Goal: Information Seeking & Learning: Learn about a topic

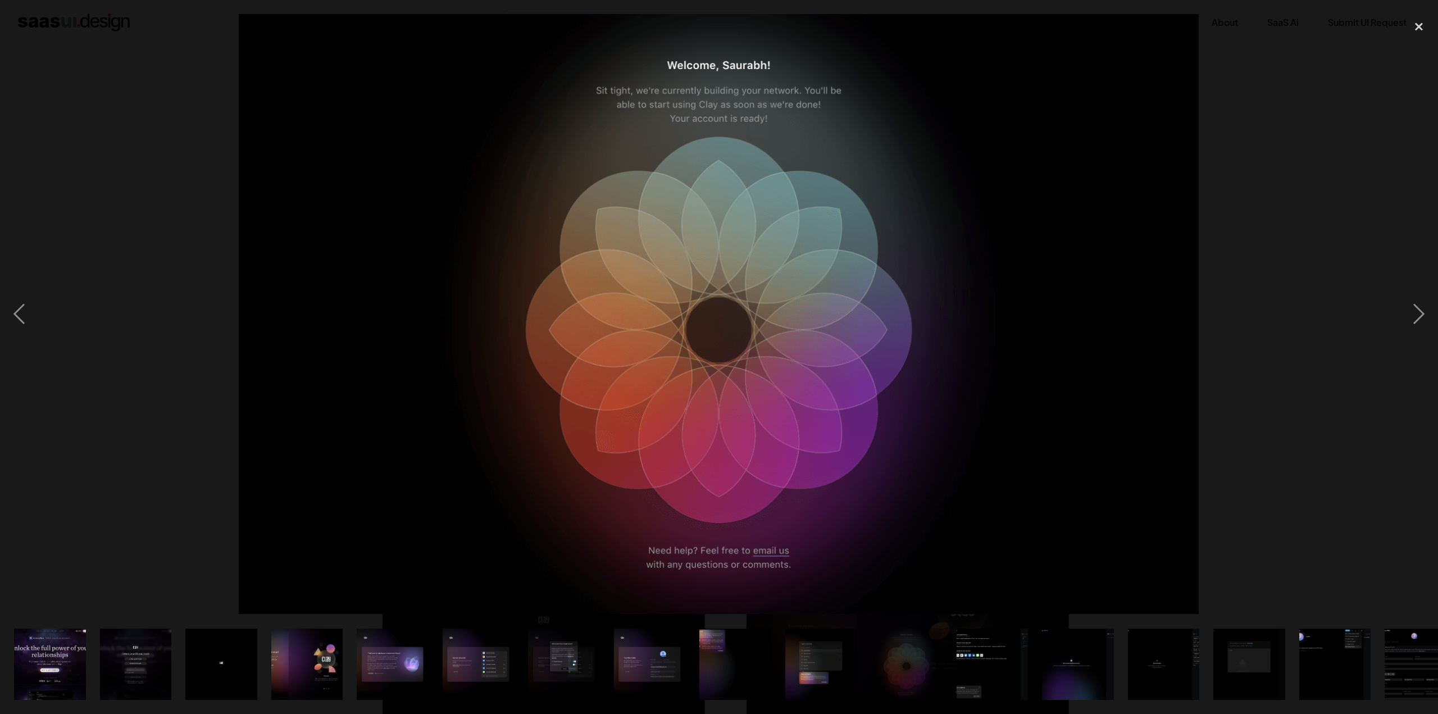
scroll to position [1292, 0]
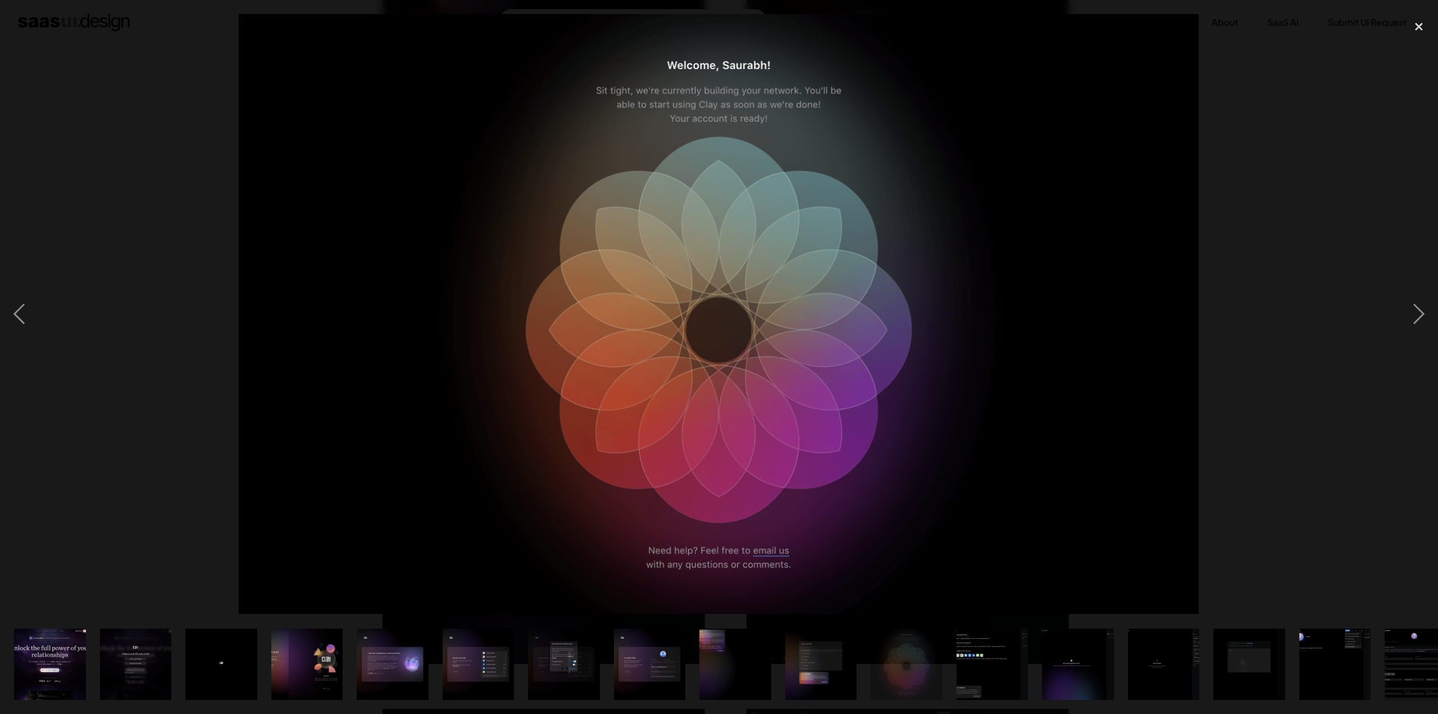
click at [283, 669] on img "show item 4 of 23" at bounding box center [307, 663] width 114 height 71
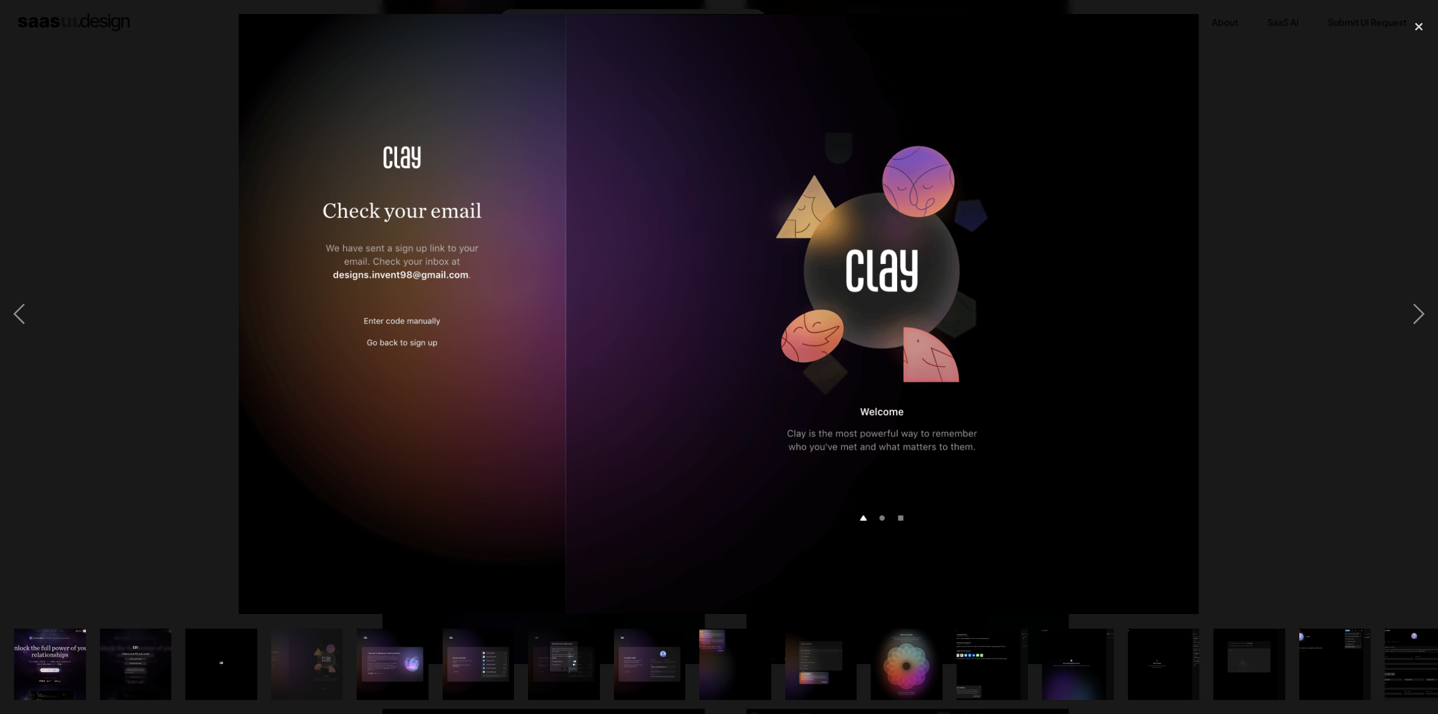
click at [112, 652] on img "show item 2 of 23" at bounding box center [136, 663] width 114 height 71
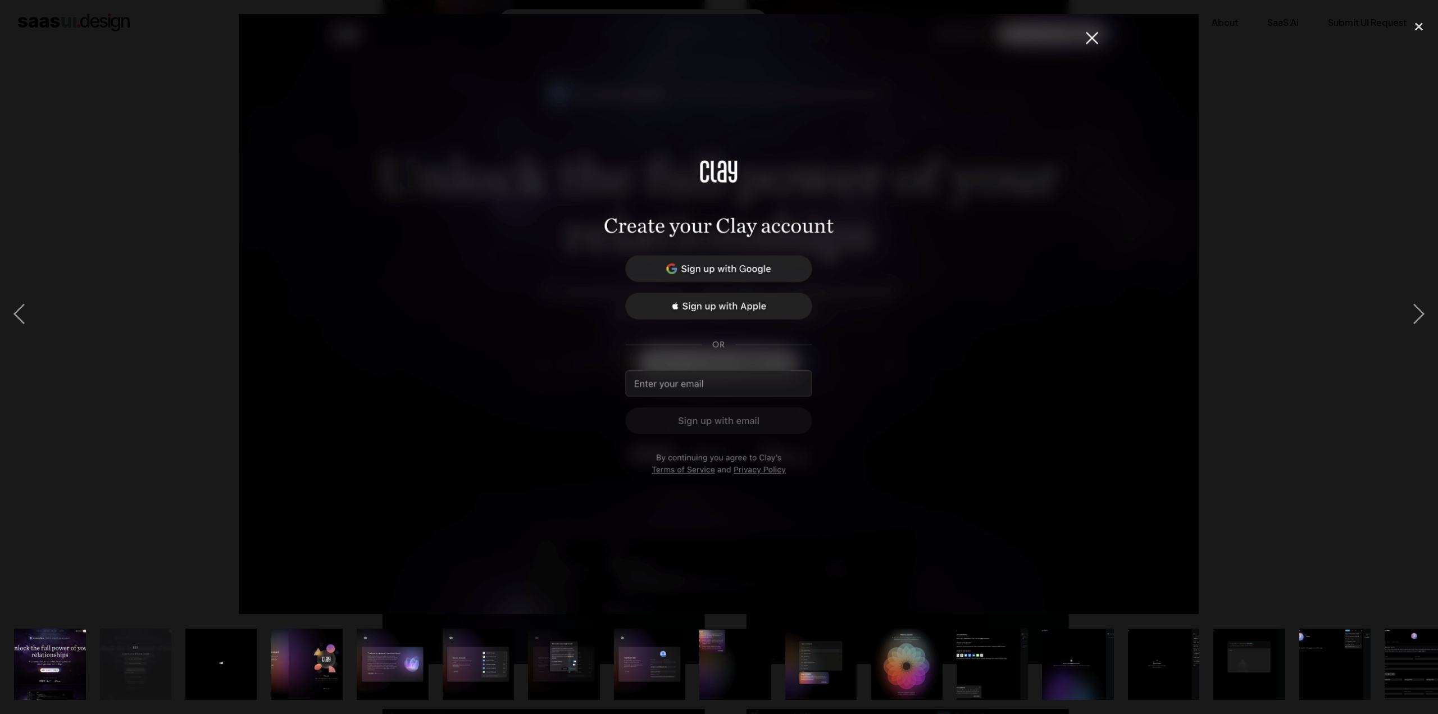
click at [1401, 634] on img "show item 17 of 23" at bounding box center [1420, 663] width 114 height 71
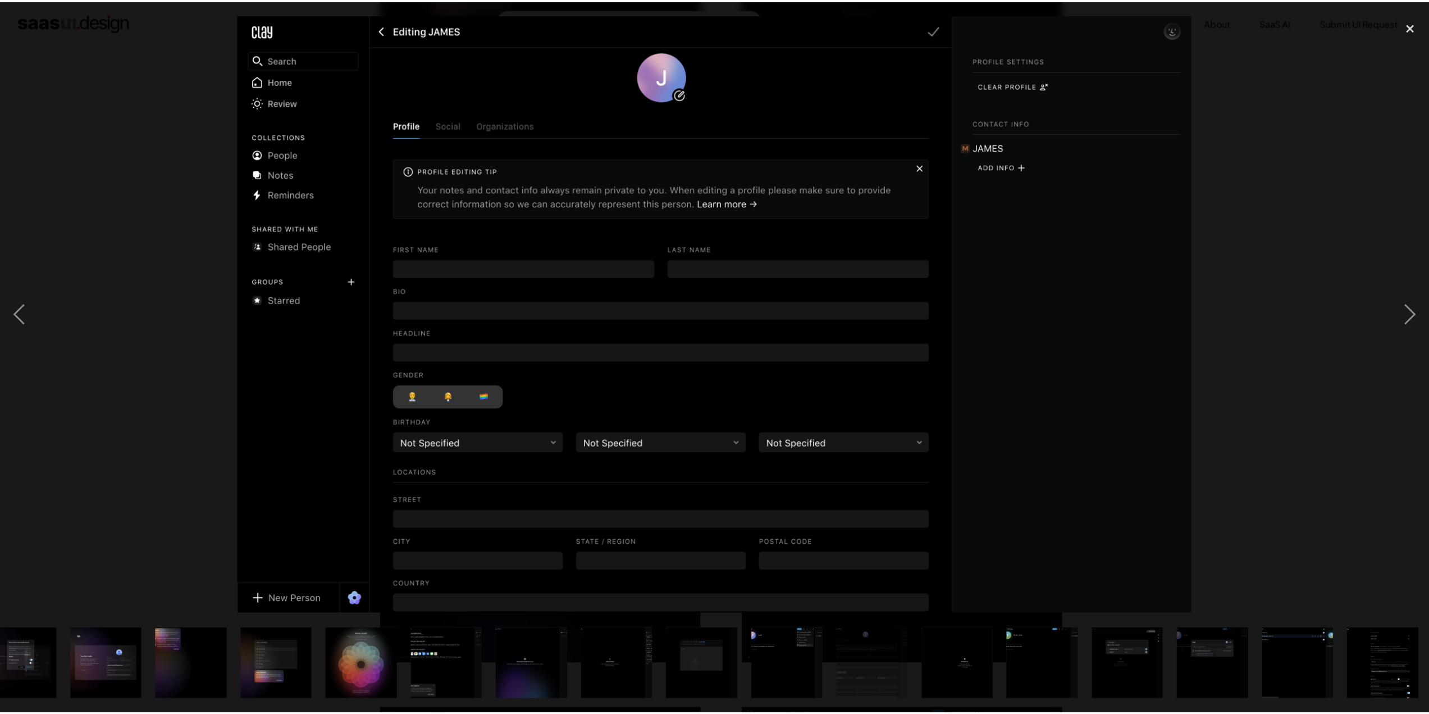
scroll to position [0, 547]
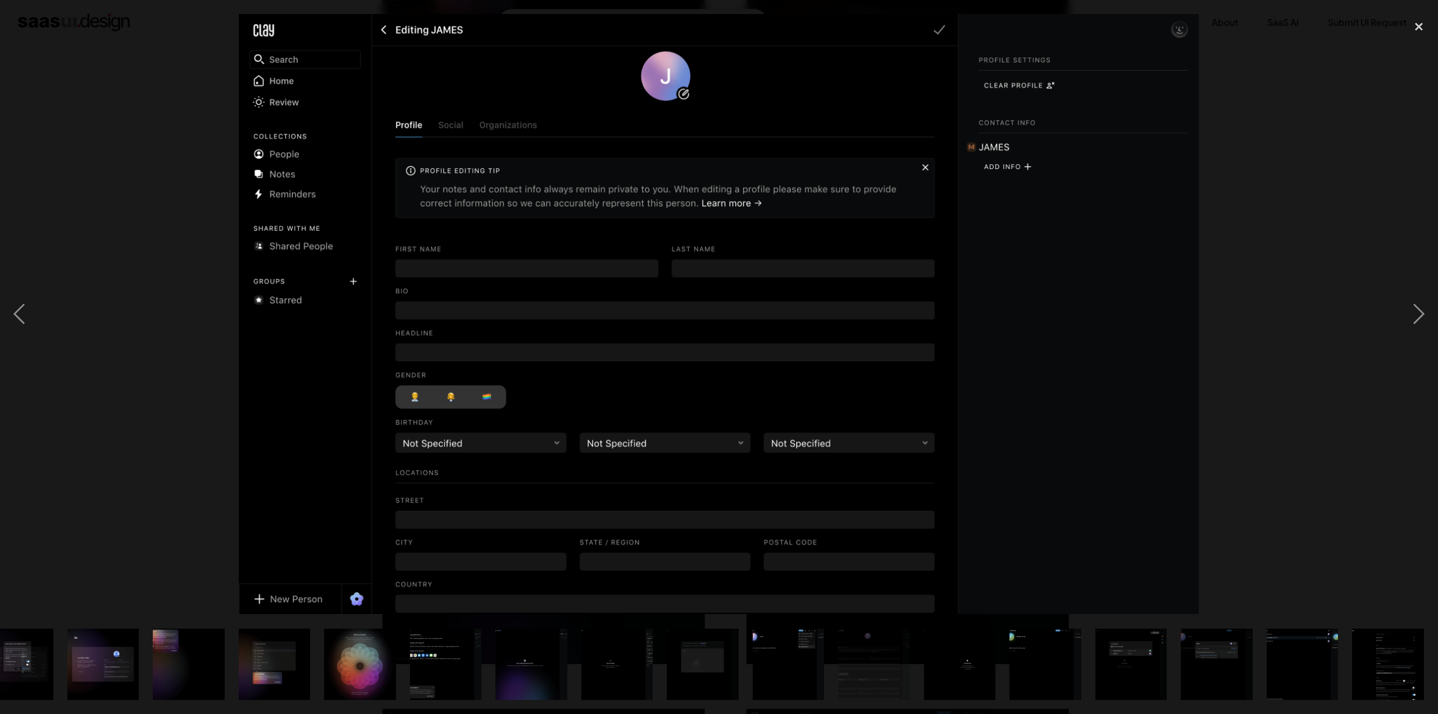
click at [1196, 664] on img "show item 21 of 23" at bounding box center [1216, 663] width 114 height 71
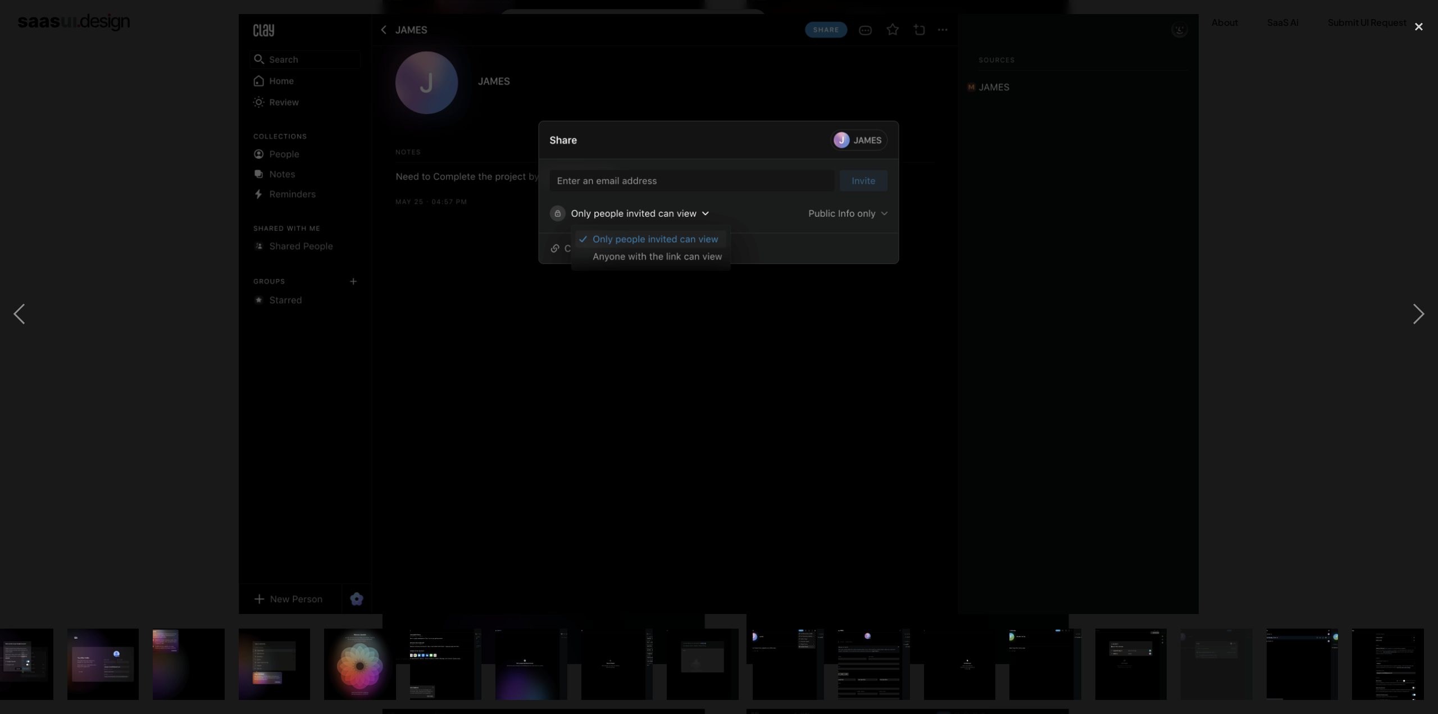
click at [1105, 666] on img "show item 20 of 23" at bounding box center [1131, 663] width 114 height 71
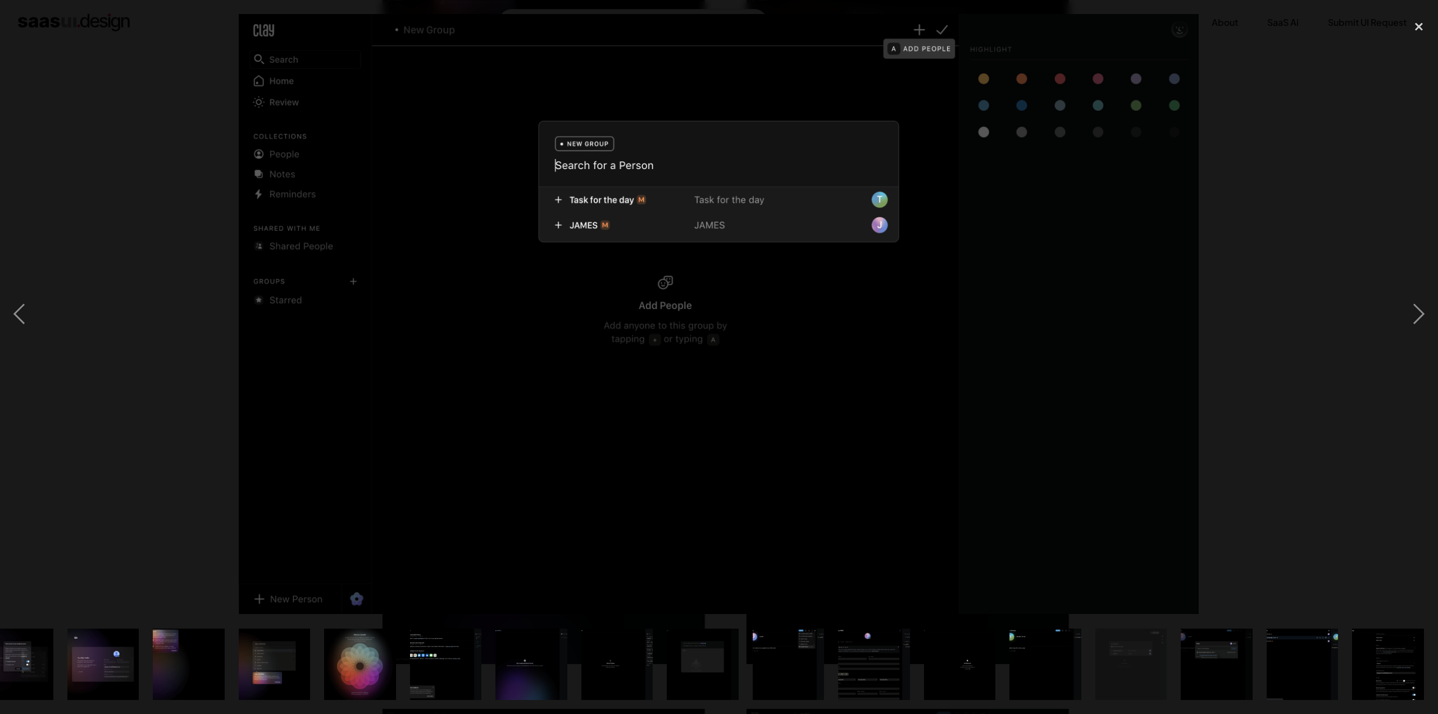
click at [954, 681] on img "show item 18 of 23" at bounding box center [959, 663] width 114 height 71
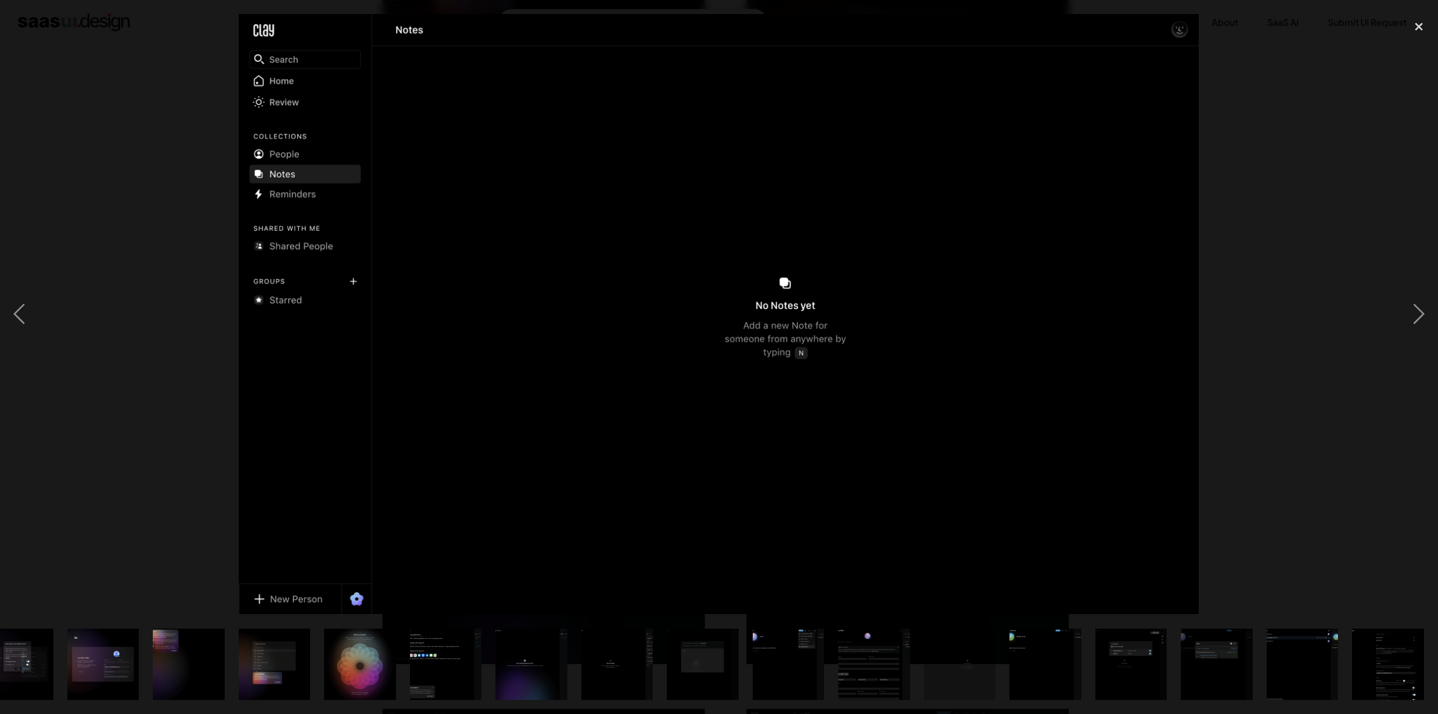
click at [332, 655] on img "show item 11 of 23" at bounding box center [360, 663] width 114 height 71
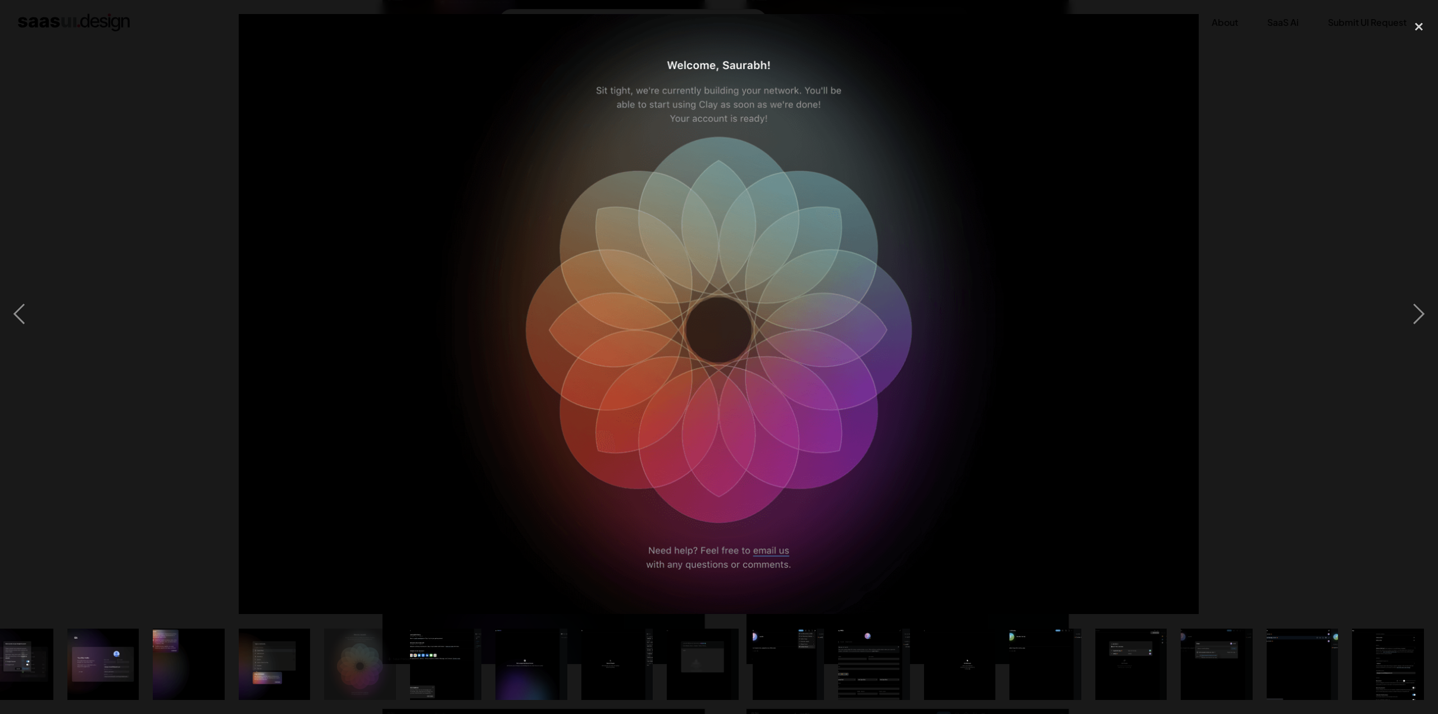
click at [535, 677] on img "show item 13 of 23" at bounding box center [531, 663] width 114 height 71
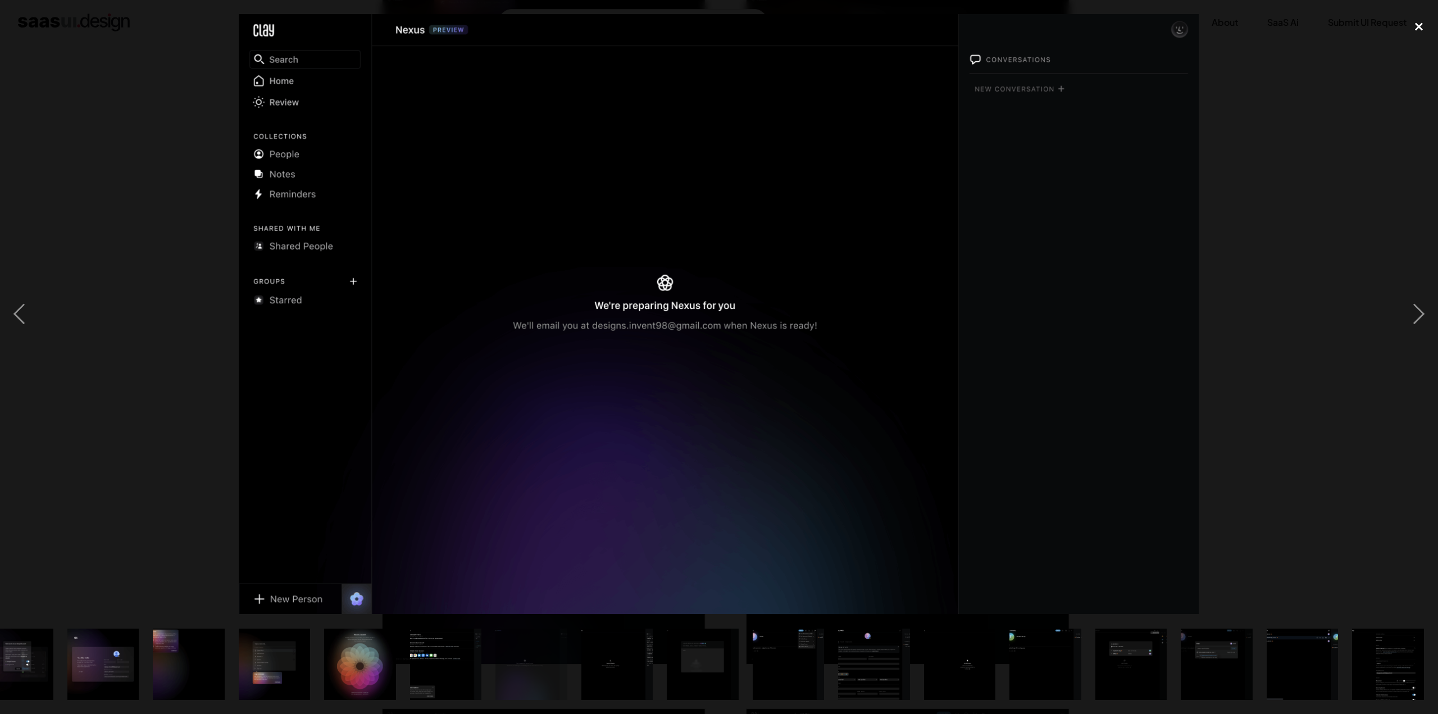
click at [1417, 28] on div "close lightbox" at bounding box center [1418, 26] width 38 height 25
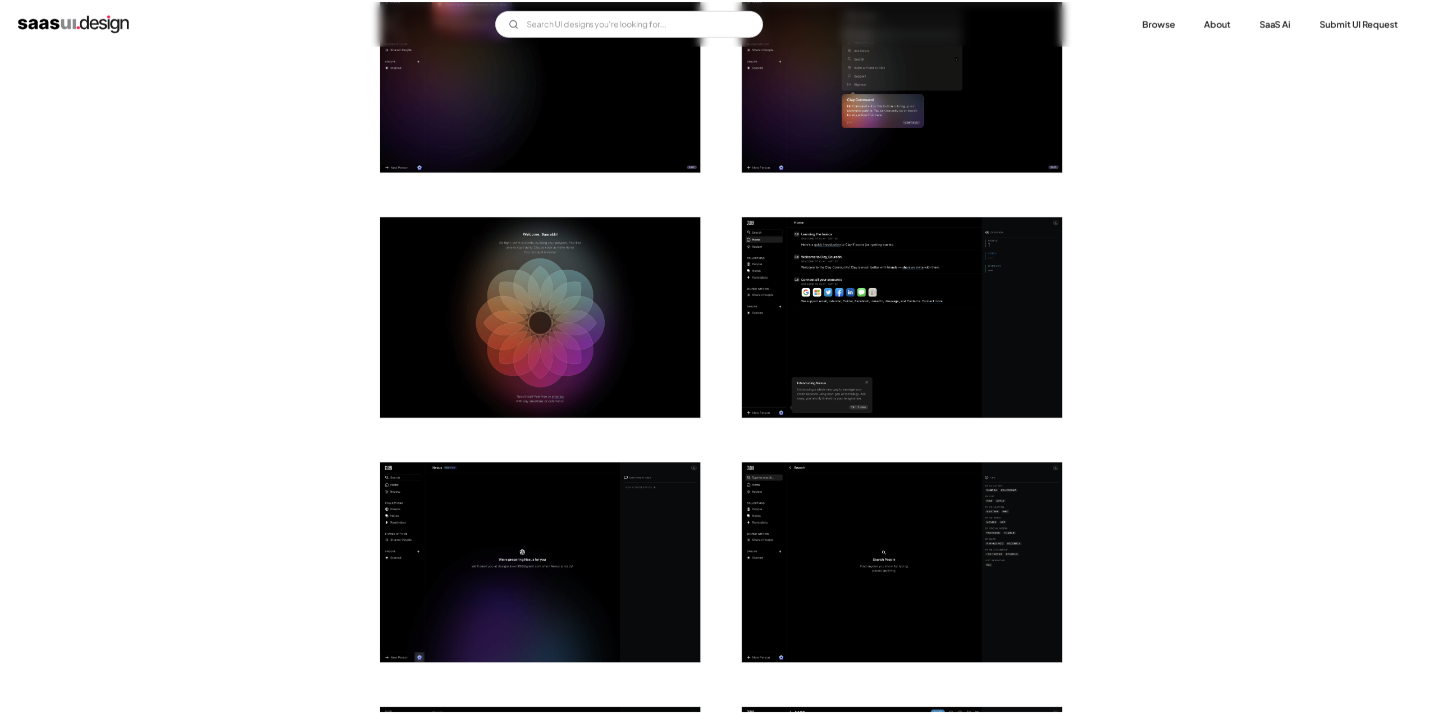
scroll to position [0, 0]
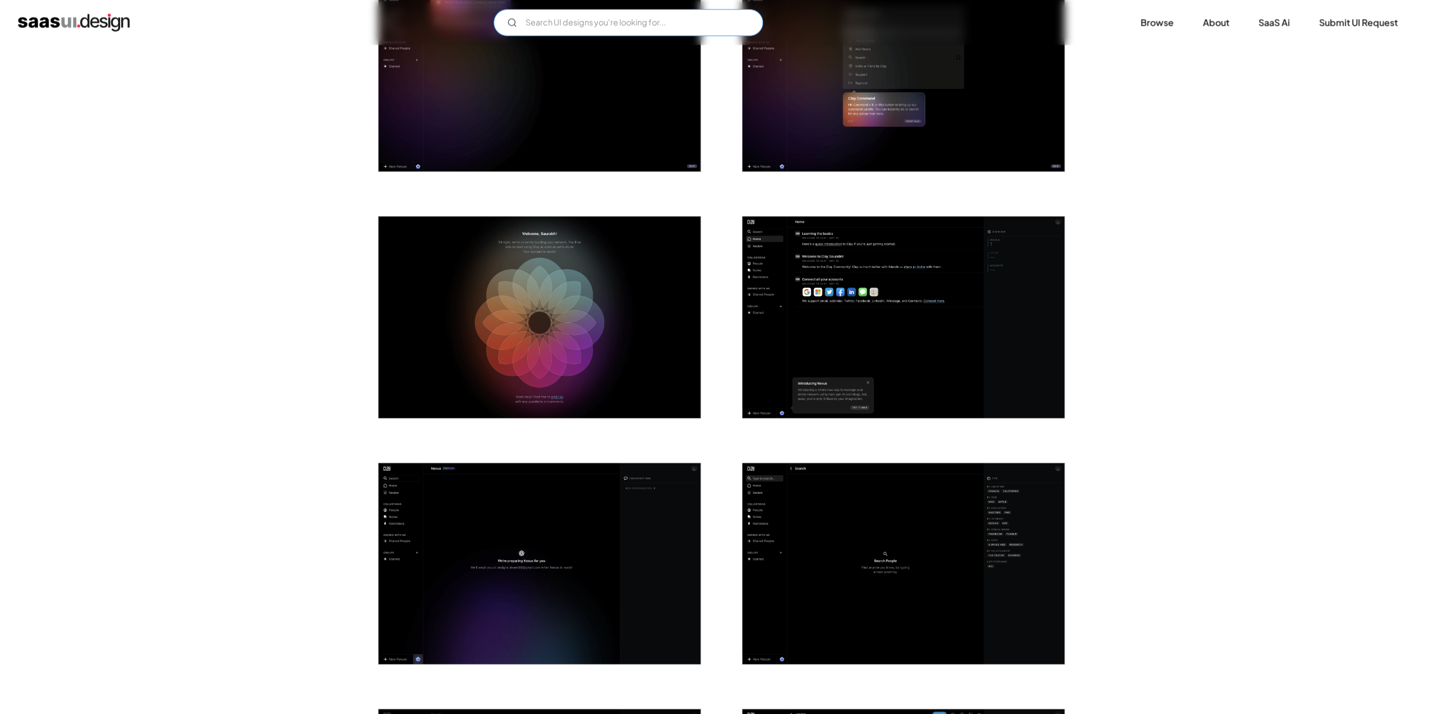
click at [686, 28] on input "Email Form" at bounding box center [629, 22] width 270 height 27
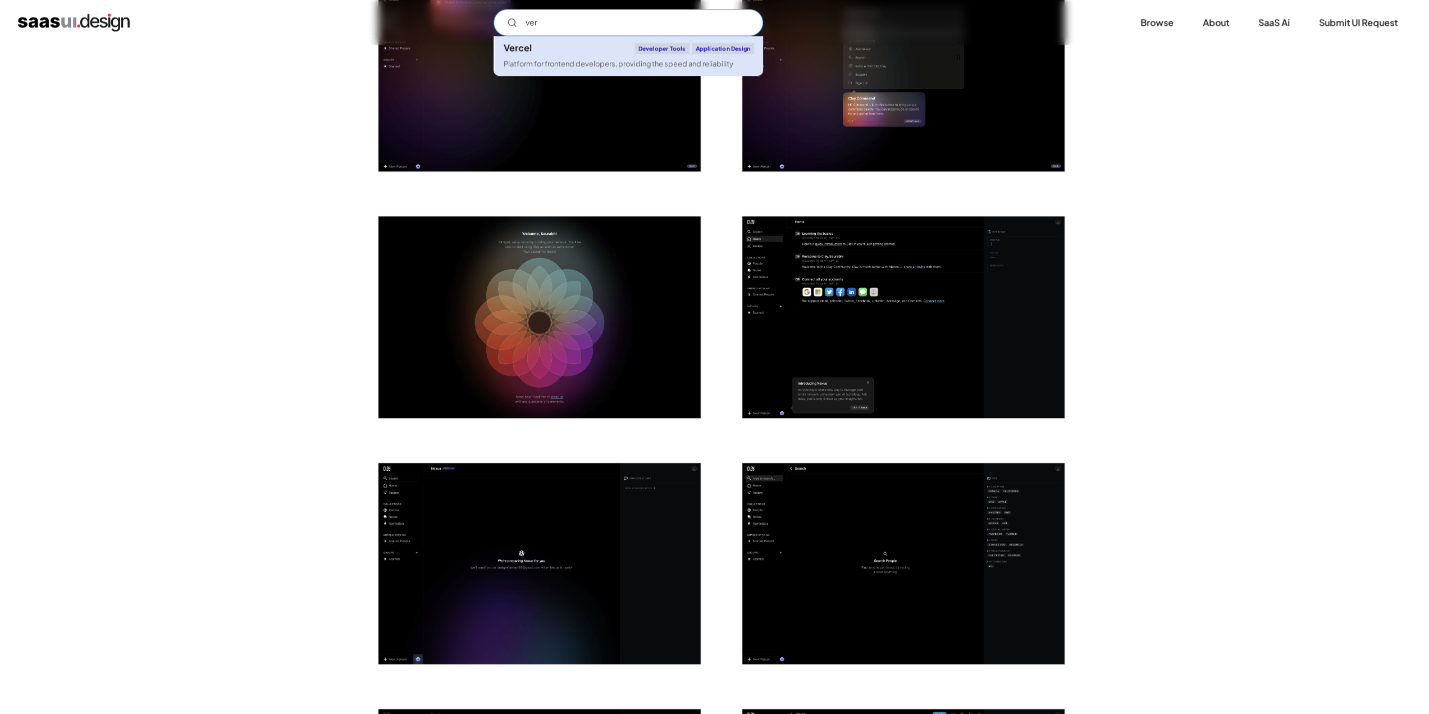
click at [554, 54] on link "Vercel Developer tools Application Design Platform for frontend developers, pro…" at bounding box center [629, 56] width 268 height 40
type input "ver"
click at [1156, 23] on link "Browse" at bounding box center [1157, 22] width 60 height 25
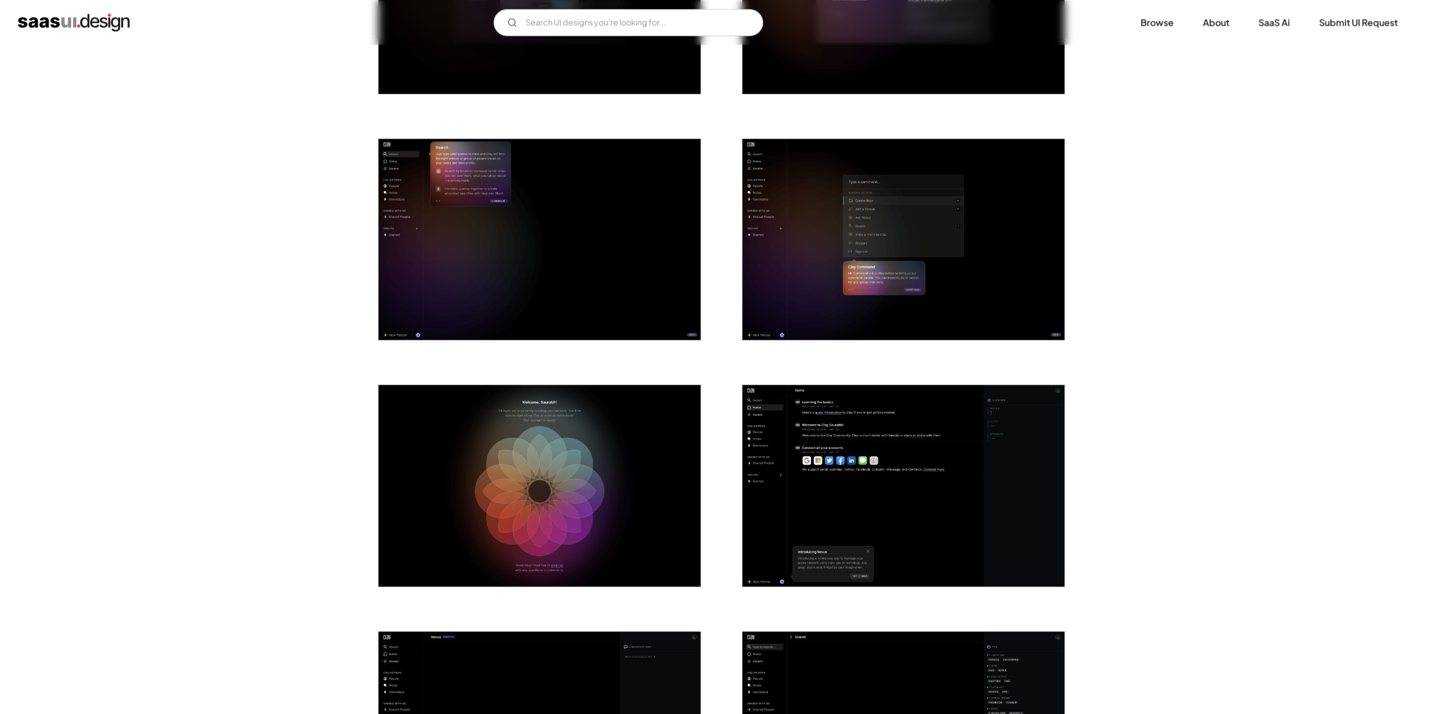
scroll to position [1067, 0]
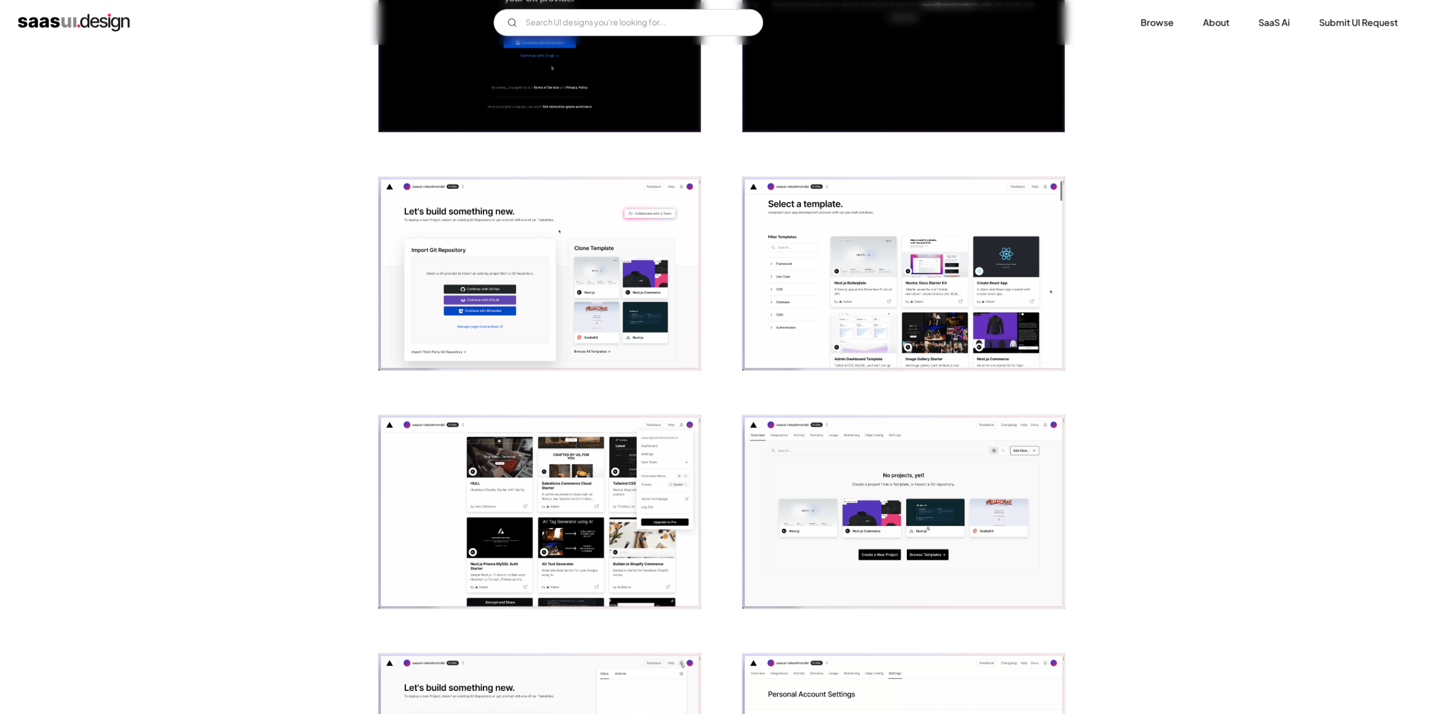
scroll to position [730, 0]
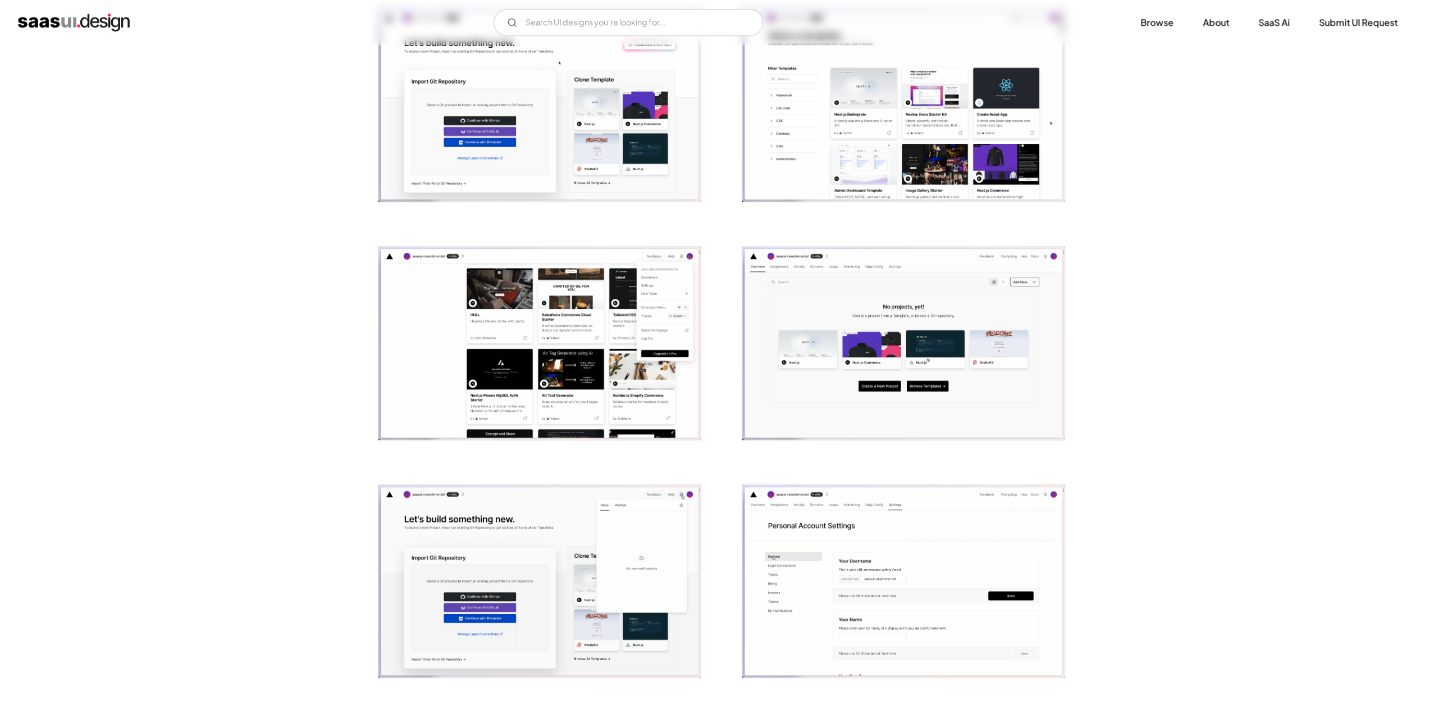
click at [911, 352] on img "open lightbox" at bounding box center [903, 343] width 322 height 193
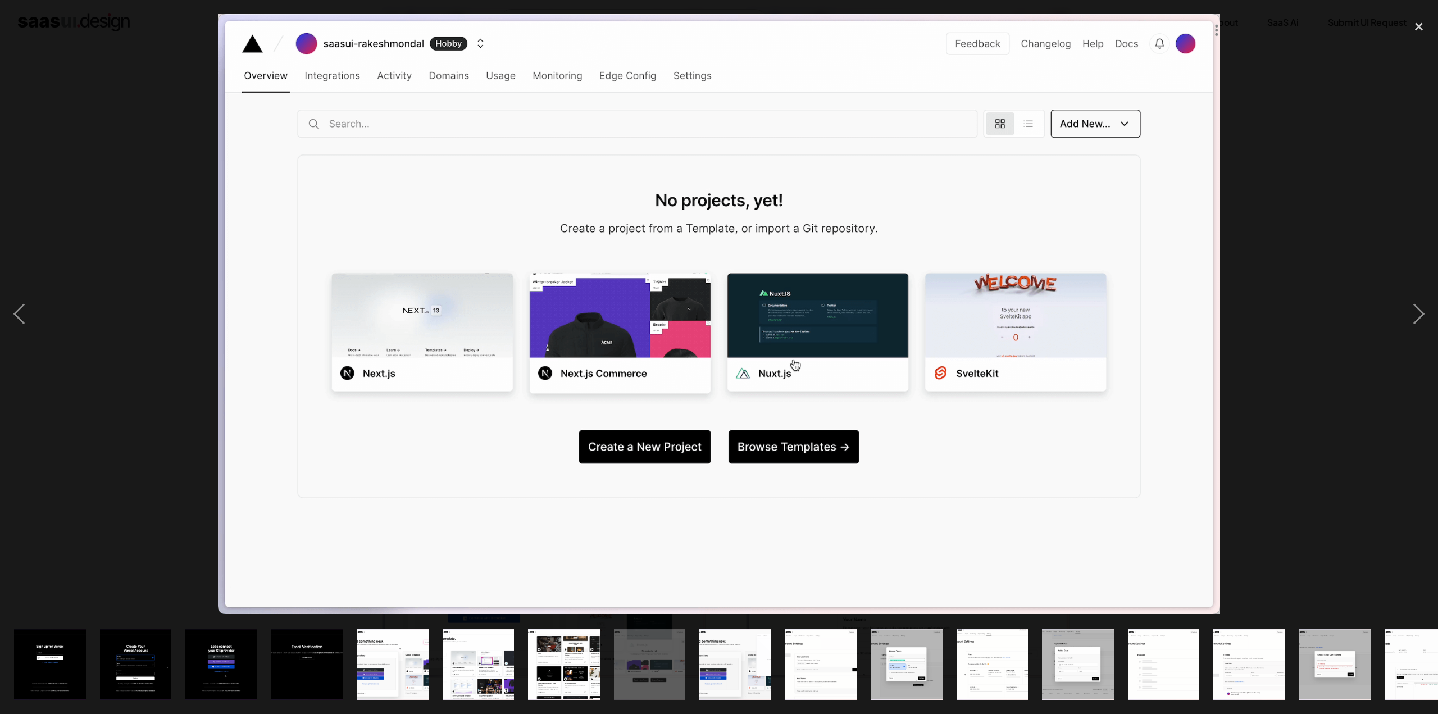
click at [1308, 214] on div at bounding box center [719, 314] width 1438 height 600
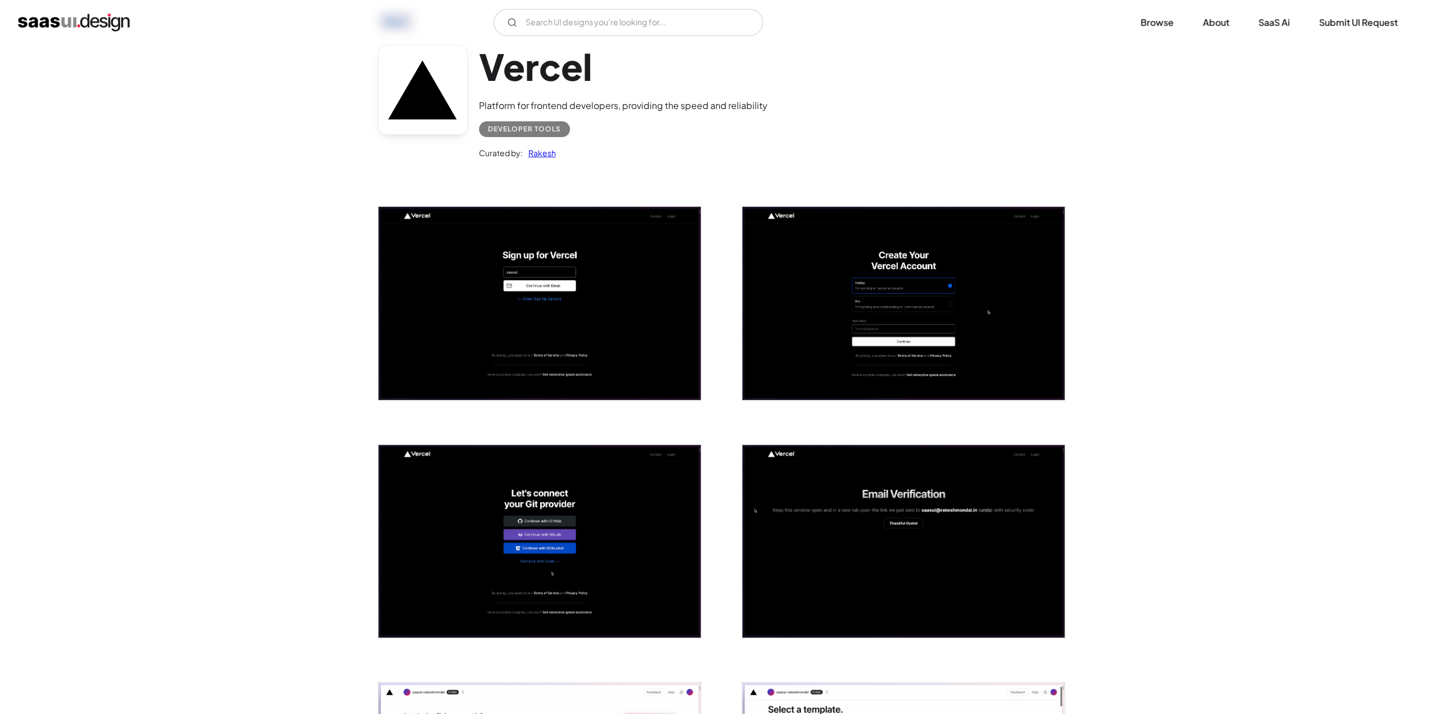
scroll to position [0, 0]
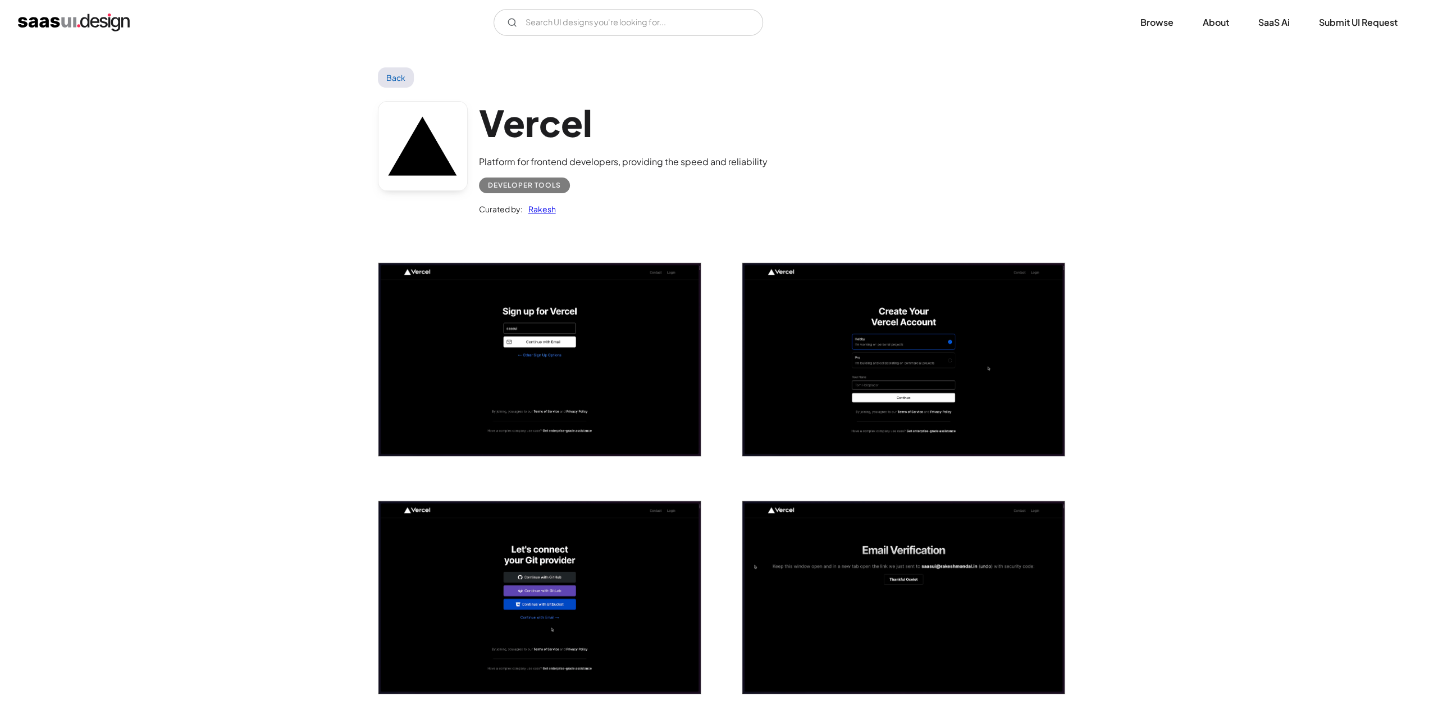
click at [409, 77] on link "Back" at bounding box center [396, 77] width 37 height 20
click at [386, 75] on link "Back" at bounding box center [396, 77] width 37 height 20
click at [566, 28] on input "Email Form" at bounding box center [629, 22] width 270 height 27
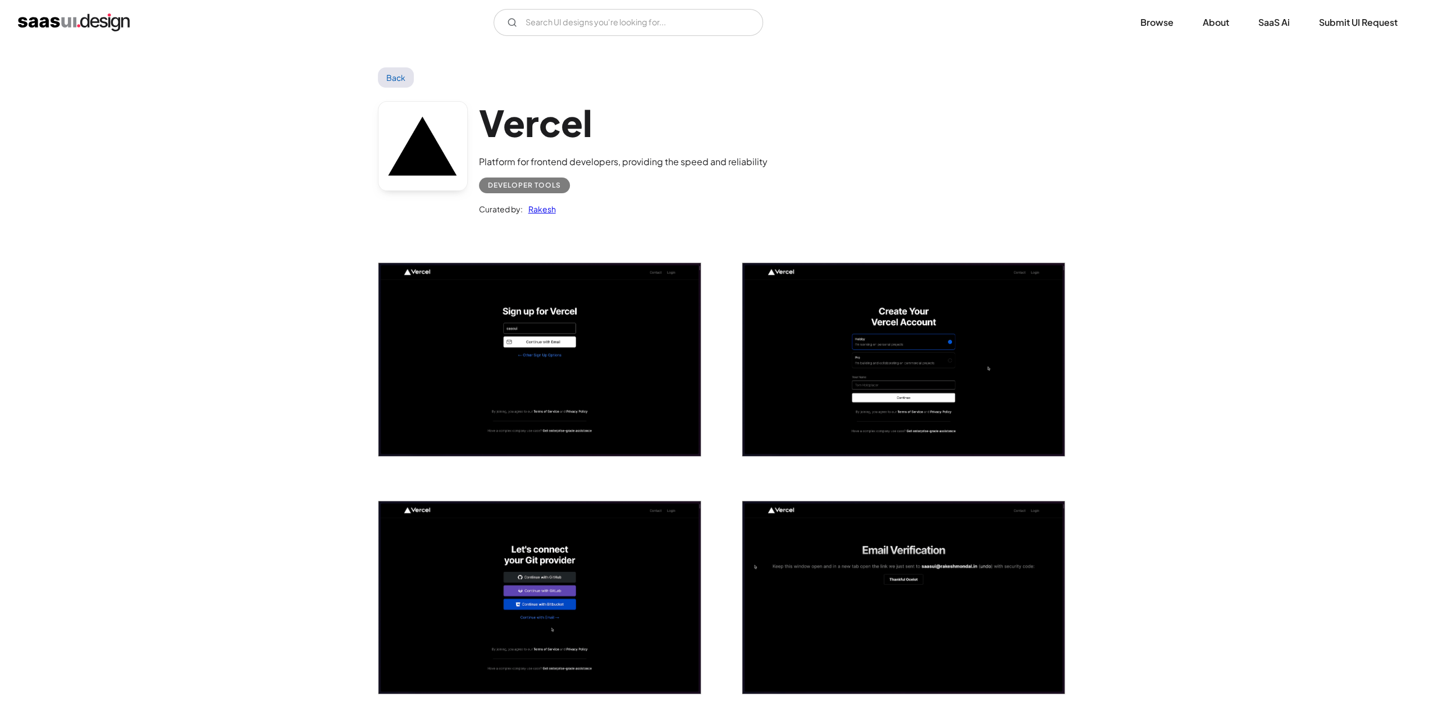
click at [393, 79] on link "Back" at bounding box center [396, 77] width 37 height 20
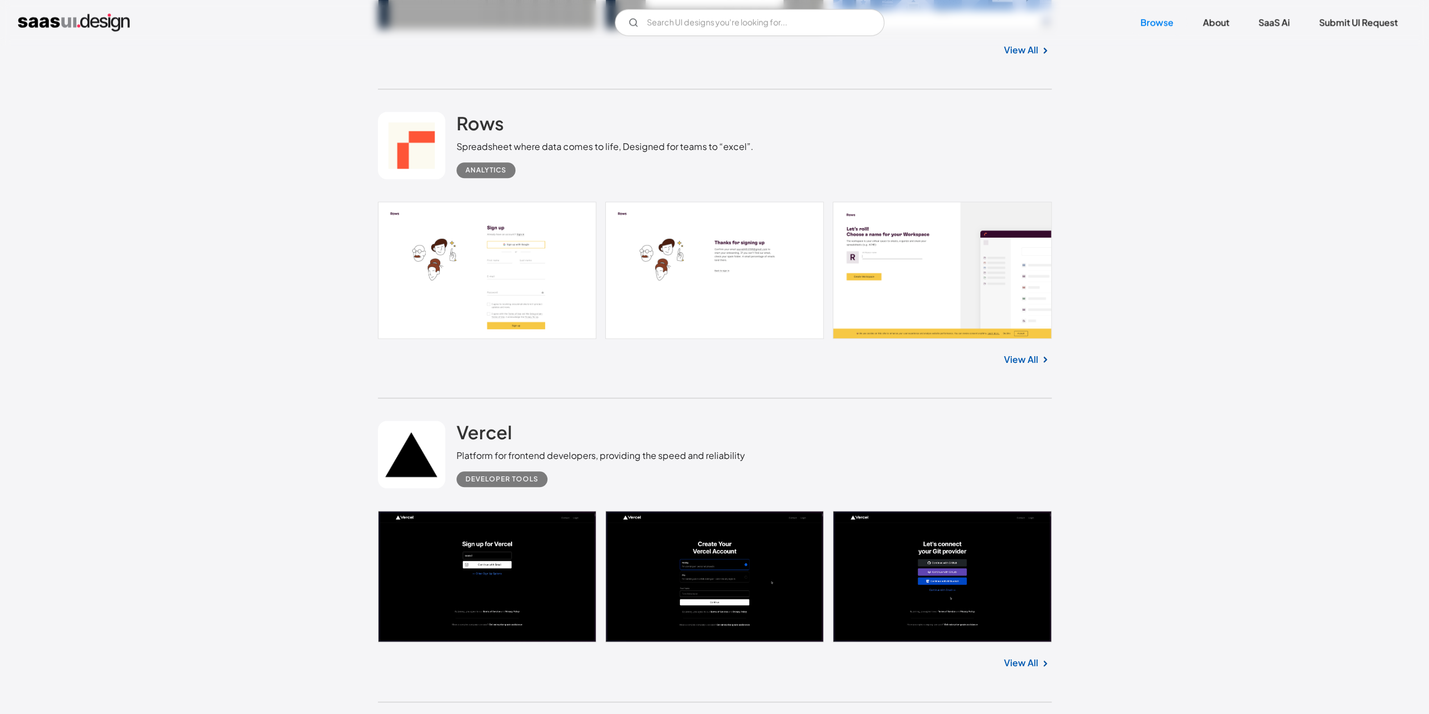
scroll to position [955, 0]
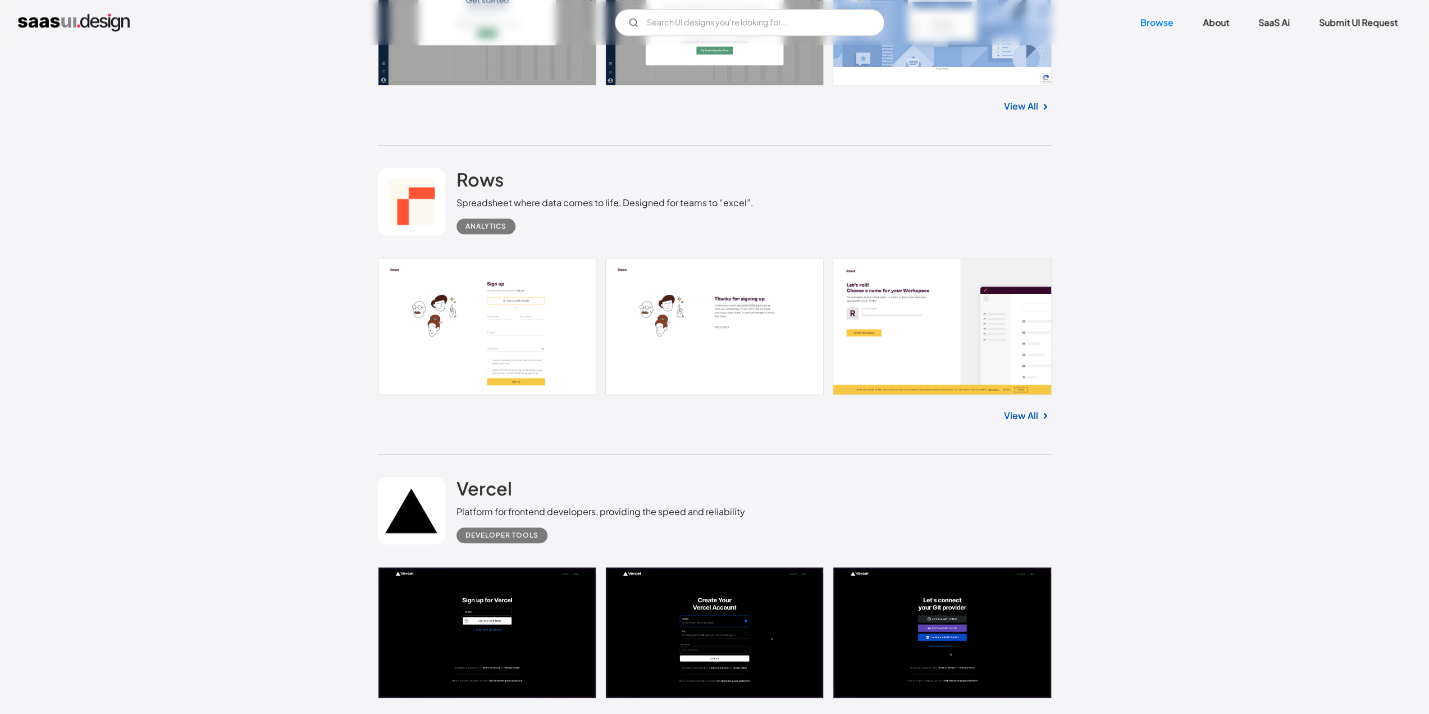
click at [1022, 419] on link "View All" at bounding box center [1021, 415] width 34 height 13
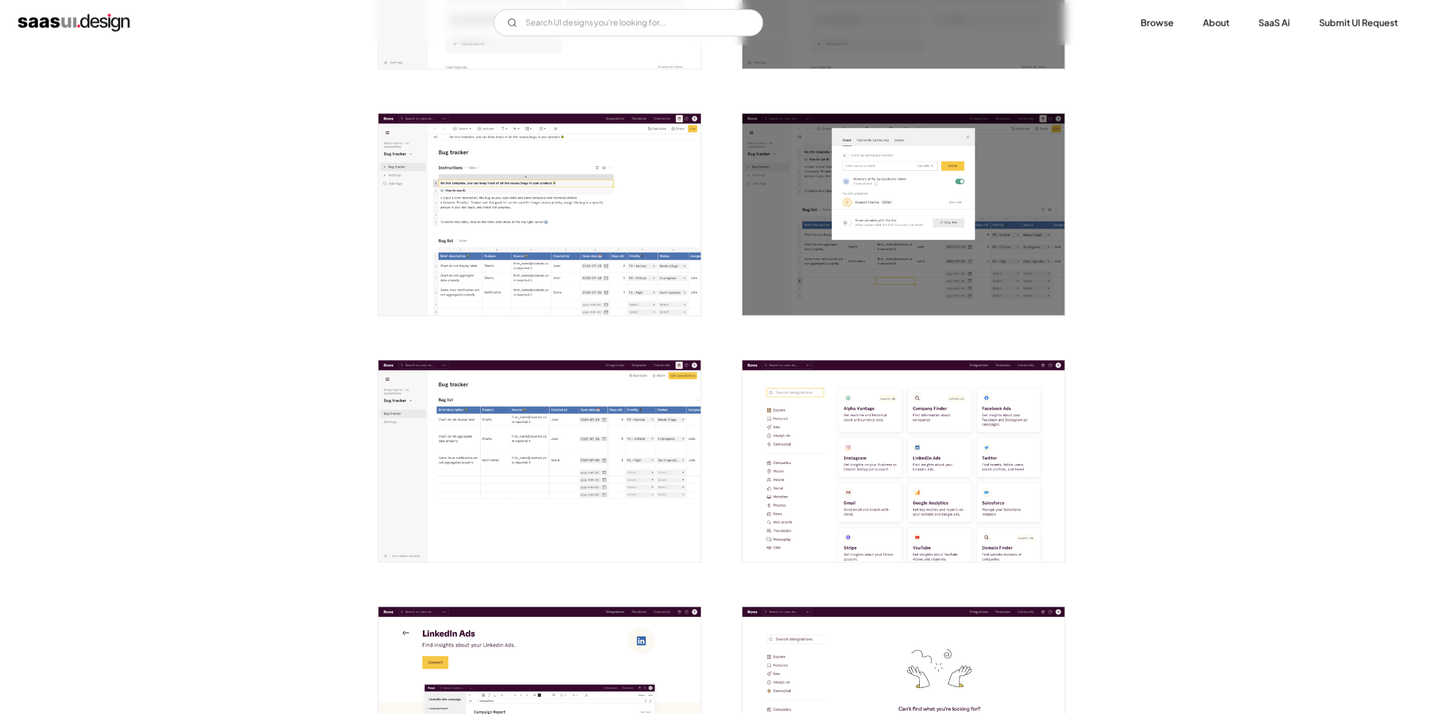
scroll to position [1909, 0]
